Goal: Information Seeking & Learning: Learn about a topic

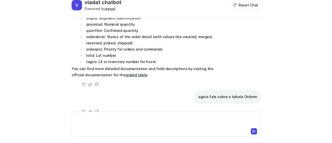
scroll to position [19, 0]
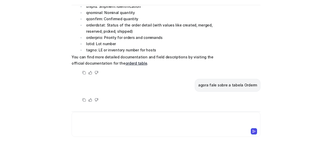
click at [244, 84] on p "agora fale sobre a tabela Orderm" at bounding box center [227, 85] width 59 height 6
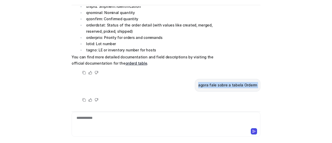
click at [244, 84] on p "agora fale sobre a tabela Orderm" at bounding box center [227, 85] width 59 height 6
copy div "agora fale sobre a tabela Orderm Copy Helpful Not helpful"
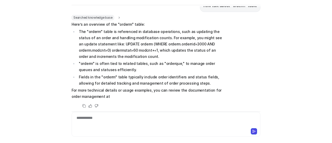
scroll to position [31, 0]
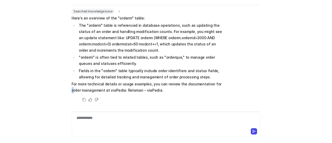
drag, startPoint x: 213, startPoint y: 81, endPoint x: 210, endPoint y: 85, distance: 5.0
click at [210, 85] on p "For more technical details or usage examples, you can review the documentation …" at bounding box center [148, 87] width 152 height 12
click at [224, 85] on div "Searched knowledge base search_queries : "orderm table" Here’s an overview of t…" at bounding box center [166, 56] width 189 height 94
drag, startPoint x: 212, startPoint y: 84, endPoint x: 92, endPoint y: 90, distance: 120.0
click at [92, 90] on p "For more technical details or usage examples, you can review the documentation …" at bounding box center [148, 87] width 152 height 12
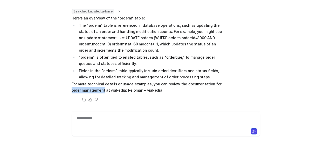
copy p "order management"
